Goal: Obtain resource: Download file/media

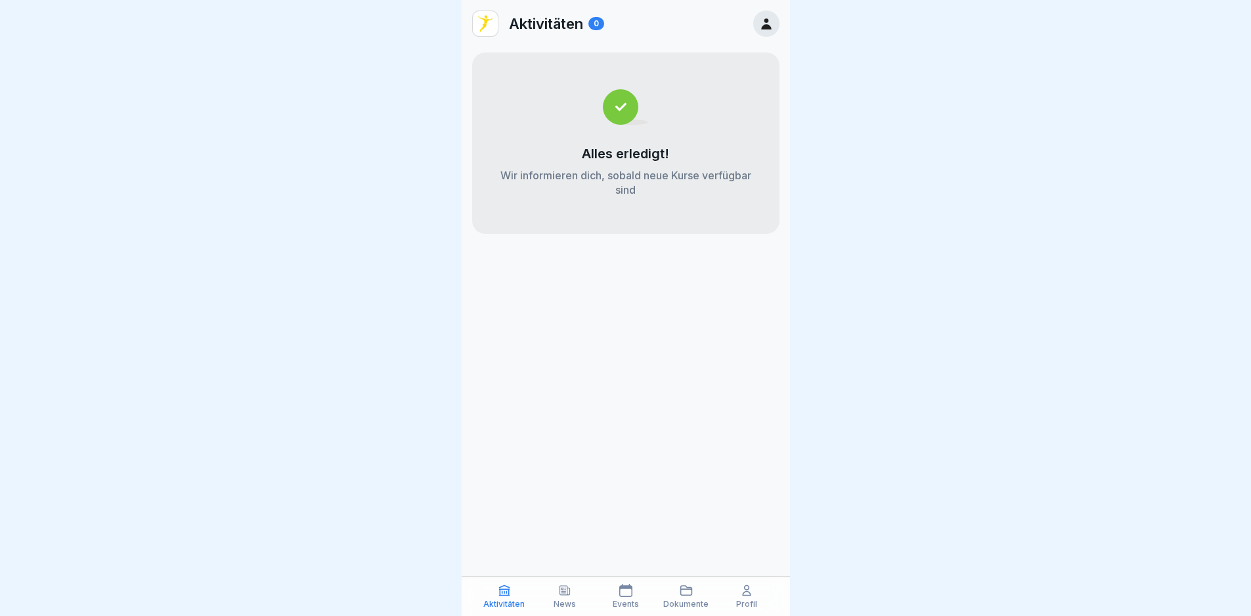
scroll to position [10, 0]
click at [678, 600] on p "Dokumente" at bounding box center [685, 604] width 45 height 9
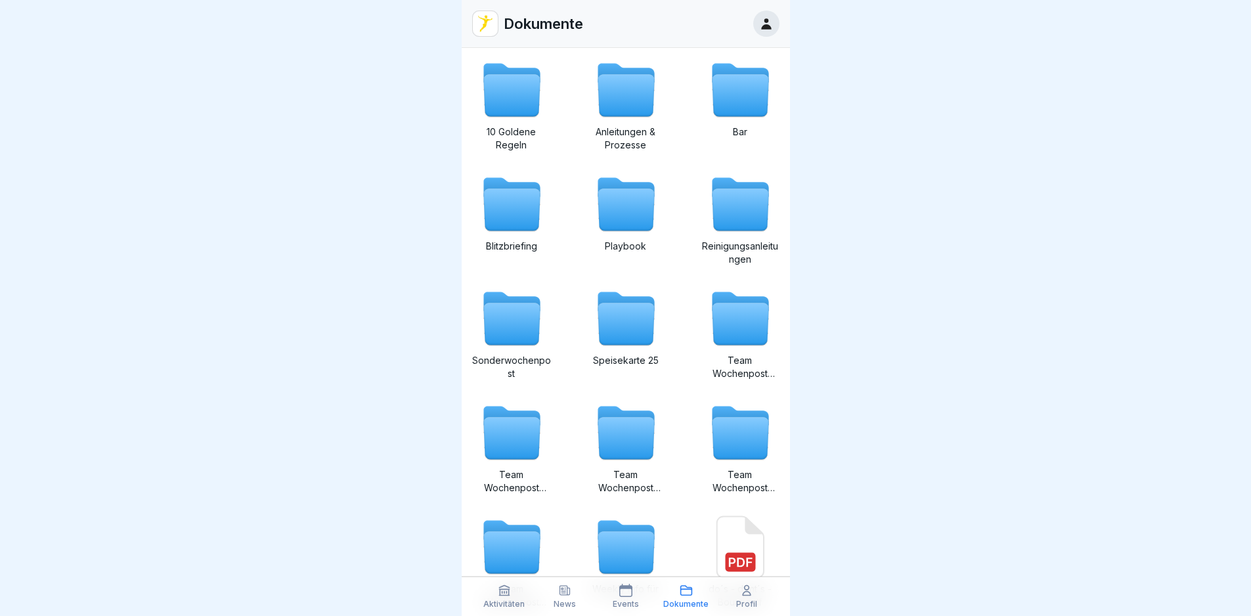
click at [573, 592] on div "News" at bounding box center [565, 596] width 54 height 25
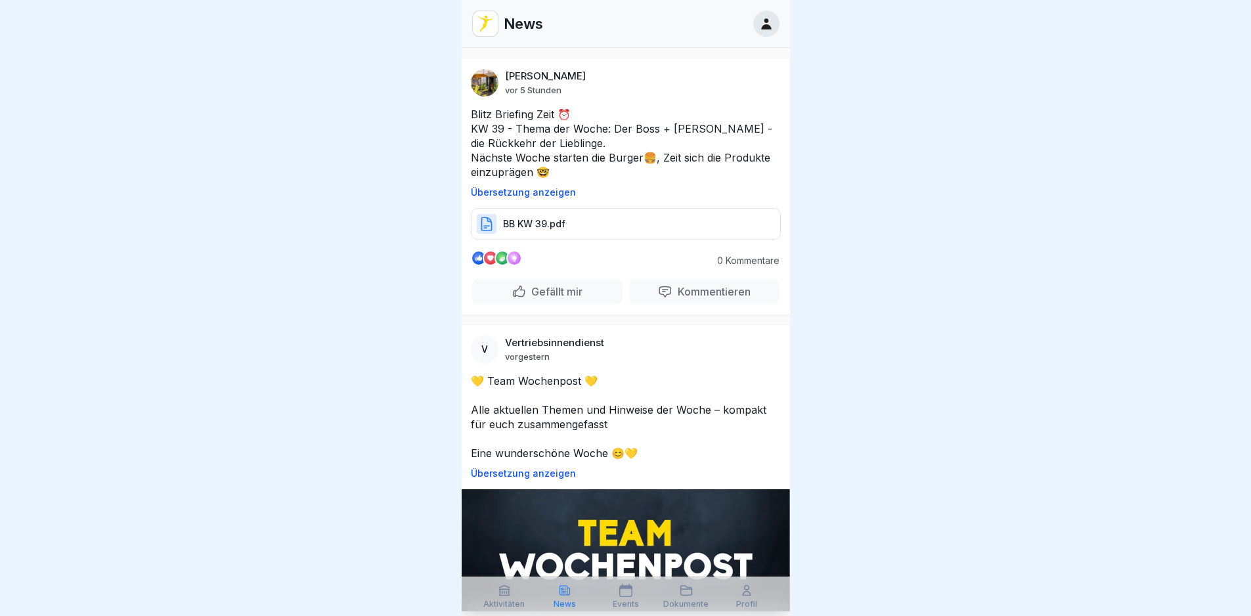
click at [567, 220] on div "BB KW 39.pdf" at bounding box center [626, 224] width 310 height 32
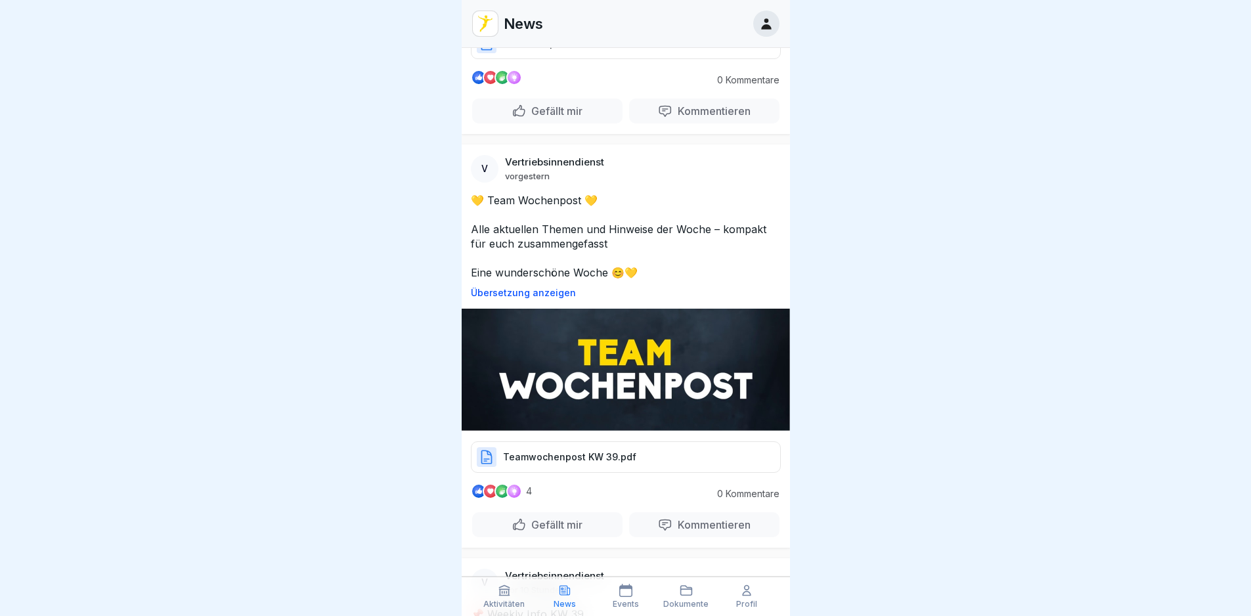
scroll to position [197, 0]
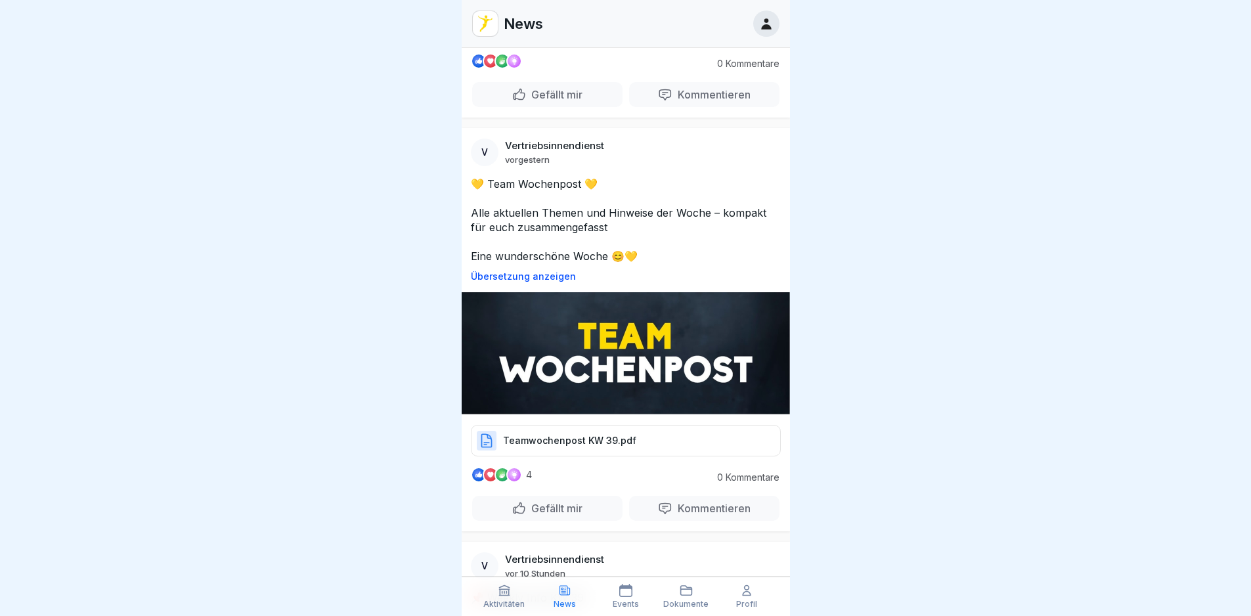
click at [594, 439] on p "Teamwochenpost KW 39.pdf" at bounding box center [569, 440] width 133 height 13
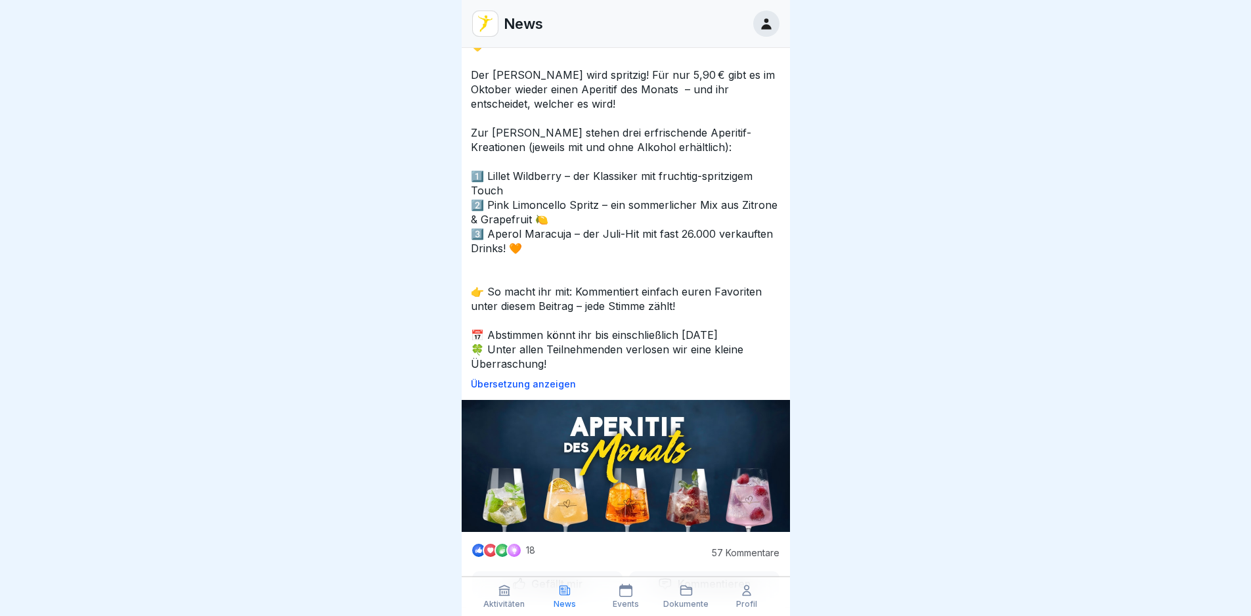
scroll to position [1248, 0]
